Goal: Find contact information: Find contact information

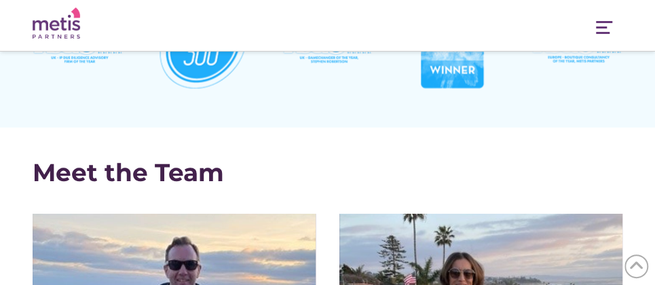
scroll to position [3605, 0]
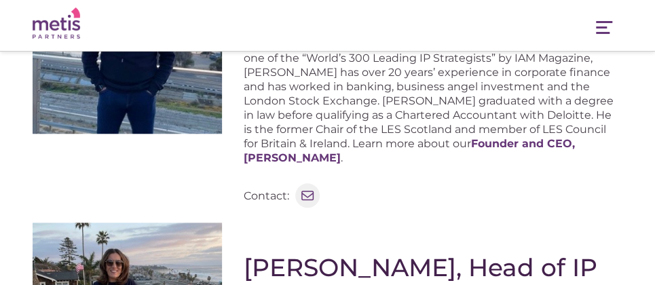
scroll to position [407, 0]
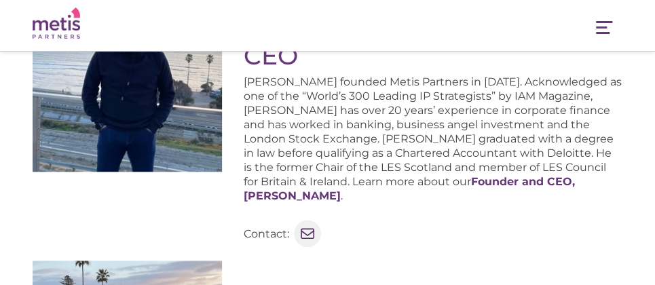
click at [308, 225] on icon at bounding box center [308, 234] width 18 height 18
click at [304, 225] on icon at bounding box center [308, 234] width 18 height 18
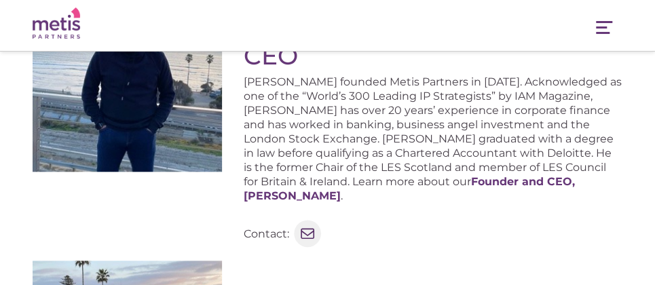
click at [306, 229] on icon at bounding box center [308, 234] width 14 height 10
click at [307, 225] on icon at bounding box center [308, 234] width 18 height 18
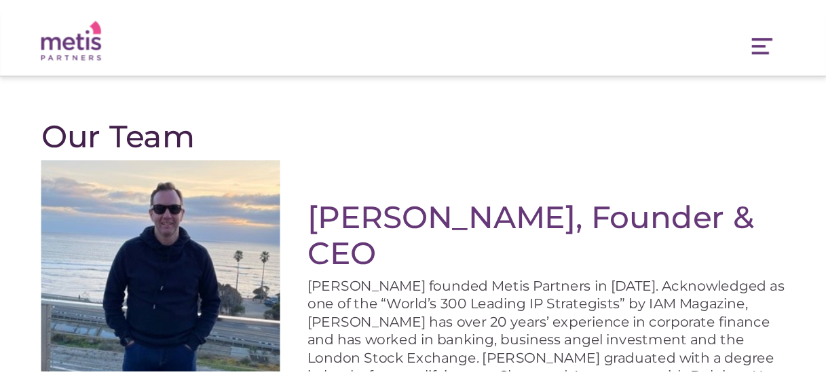
scroll to position [272, 0]
